Goal: Task Accomplishment & Management: Manage account settings

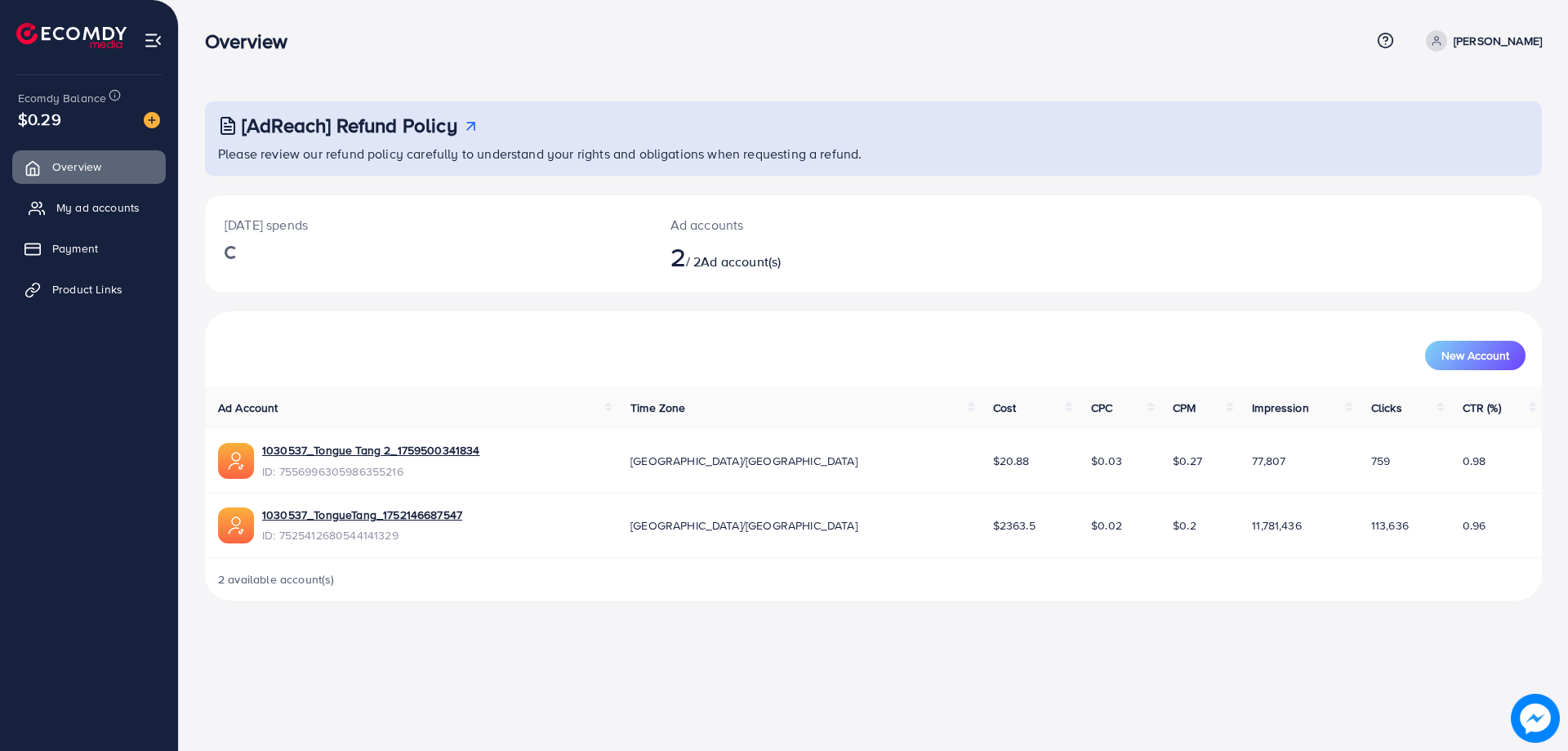
click at [81, 193] on link "My ad accounts" at bounding box center [89, 207] width 154 height 33
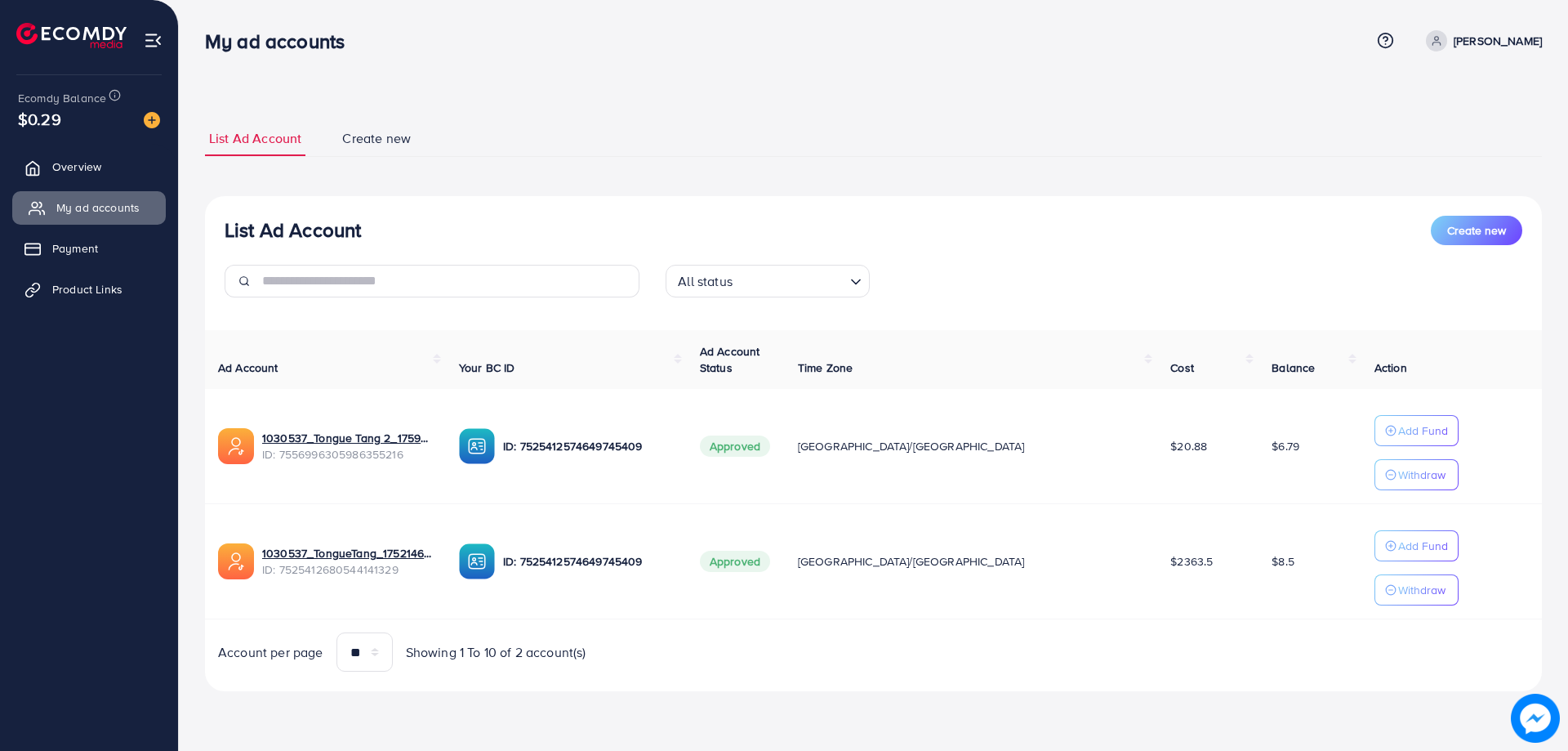
click at [94, 220] on link "My ad accounts" at bounding box center [89, 207] width 154 height 33
click at [97, 220] on link "My ad accounts" at bounding box center [89, 207] width 154 height 33
click at [43, 364] on ul "Overview My ad accounts Payment Product Links" at bounding box center [89, 405] width 178 height 523
click at [128, 389] on ul "Overview My ad accounts Payment Product Links" at bounding box center [89, 405] width 178 height 523
click at [113, 272] on ul "Overview My ad accounts Payment Product Links" at bounding box center [89, 233] width 178 height 179
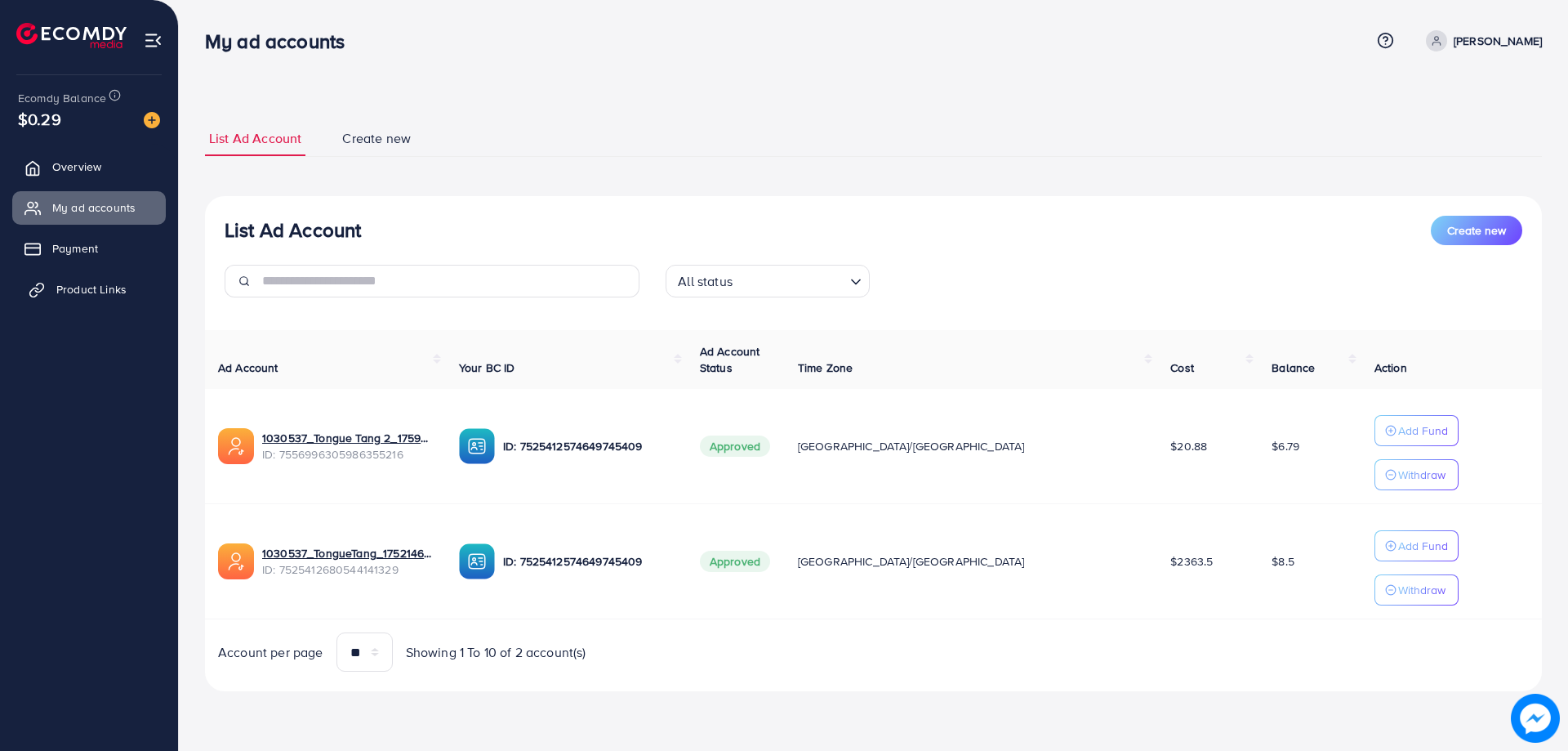
click at [107, 303] on link "Product Links" at bounding box center [89, 289] width 154 height 33
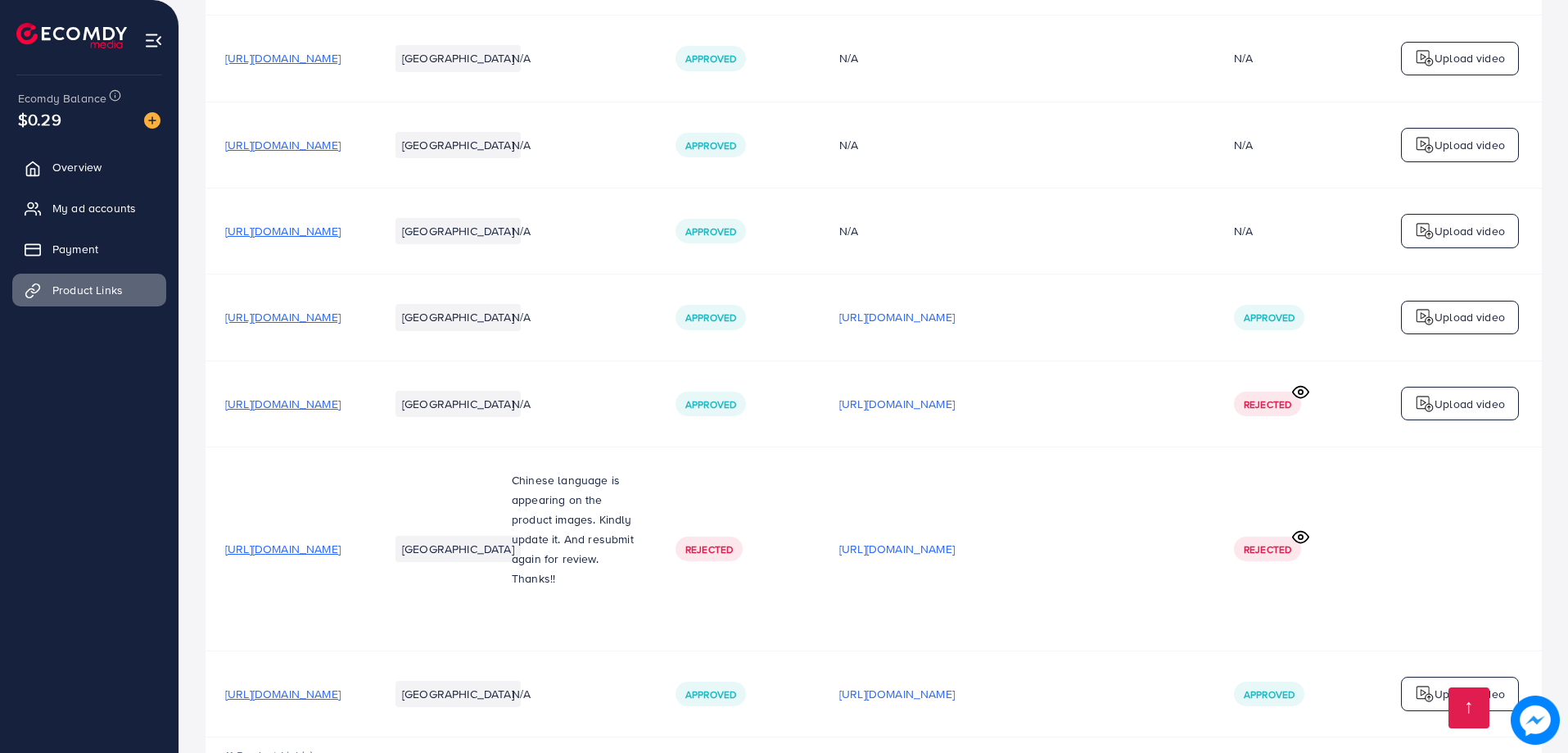
scroll to position [1047, 0]
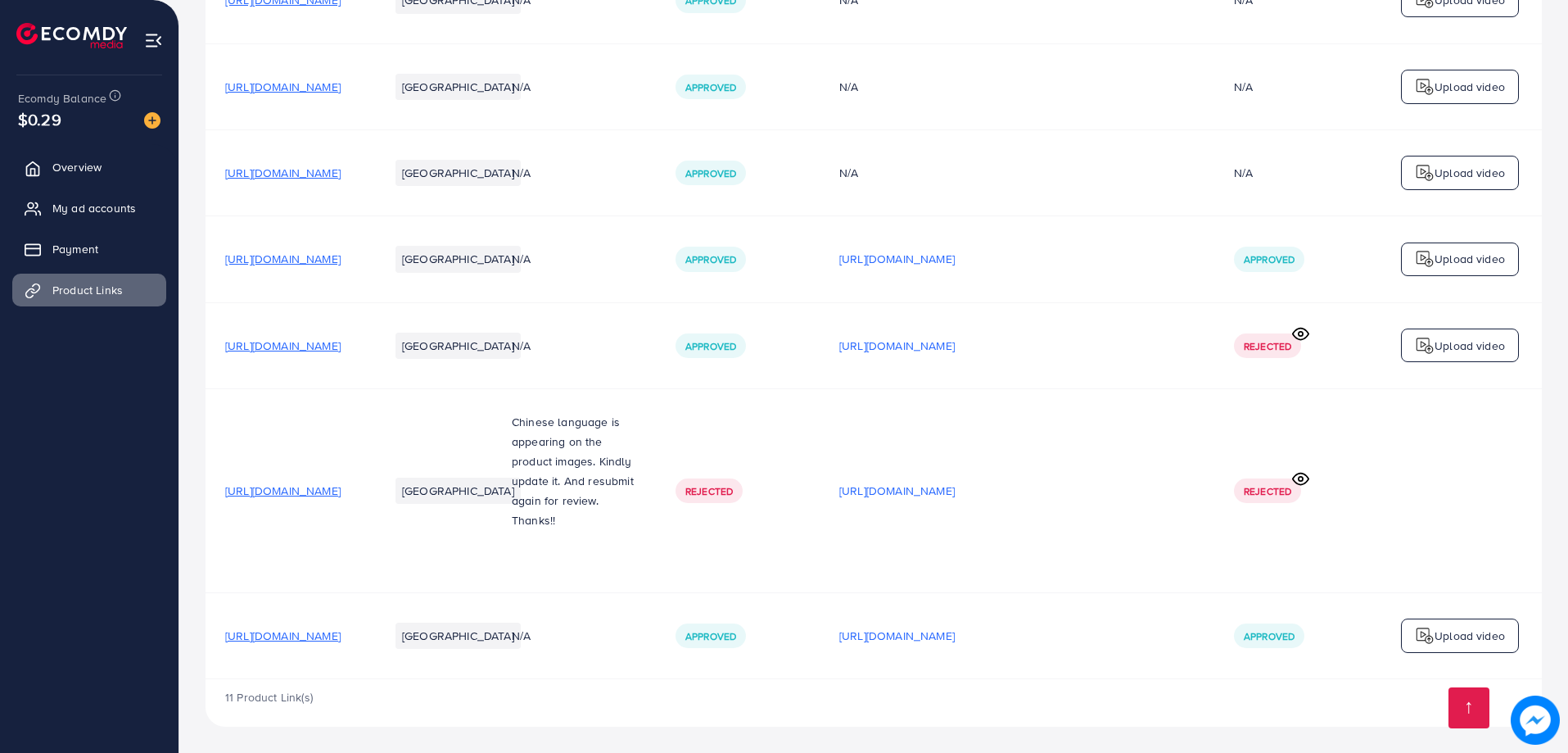
click at [1118, 573] on td "[URL][DOMAIN_NAME]" at bounding box center [1017, 490] width 395 height 204
